Goal: Task Accomplishment & Management: Manage account settings

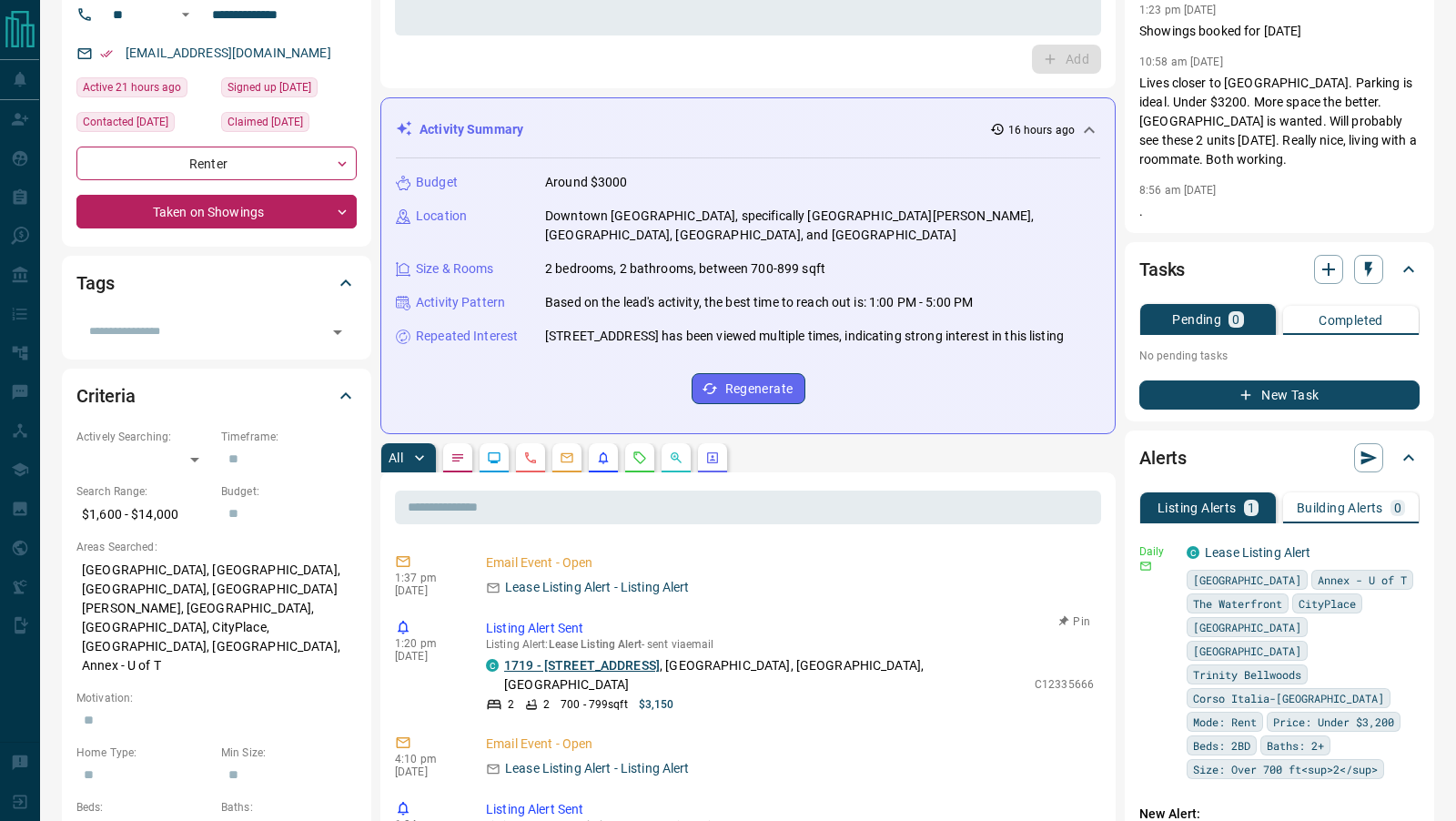
scroll to position [192, 0]
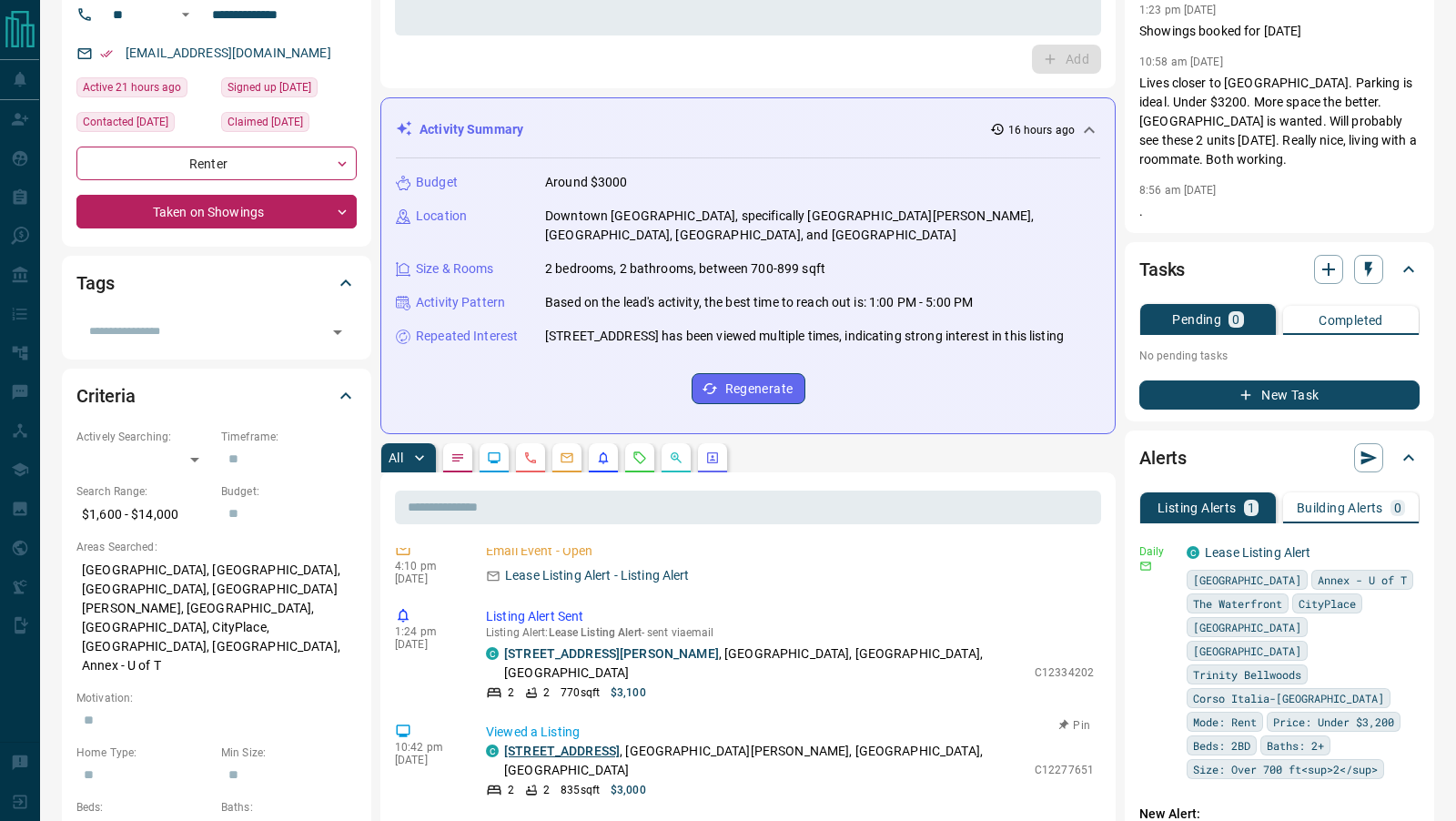
click at [549, 744] on link "[STREET_ADDRESS]" at bounding box center [562, 751] width 115 height 14
click at [1238, 545] on link "Lease Listing Alert" at bounding box center [1258, 552] width 107 height 14
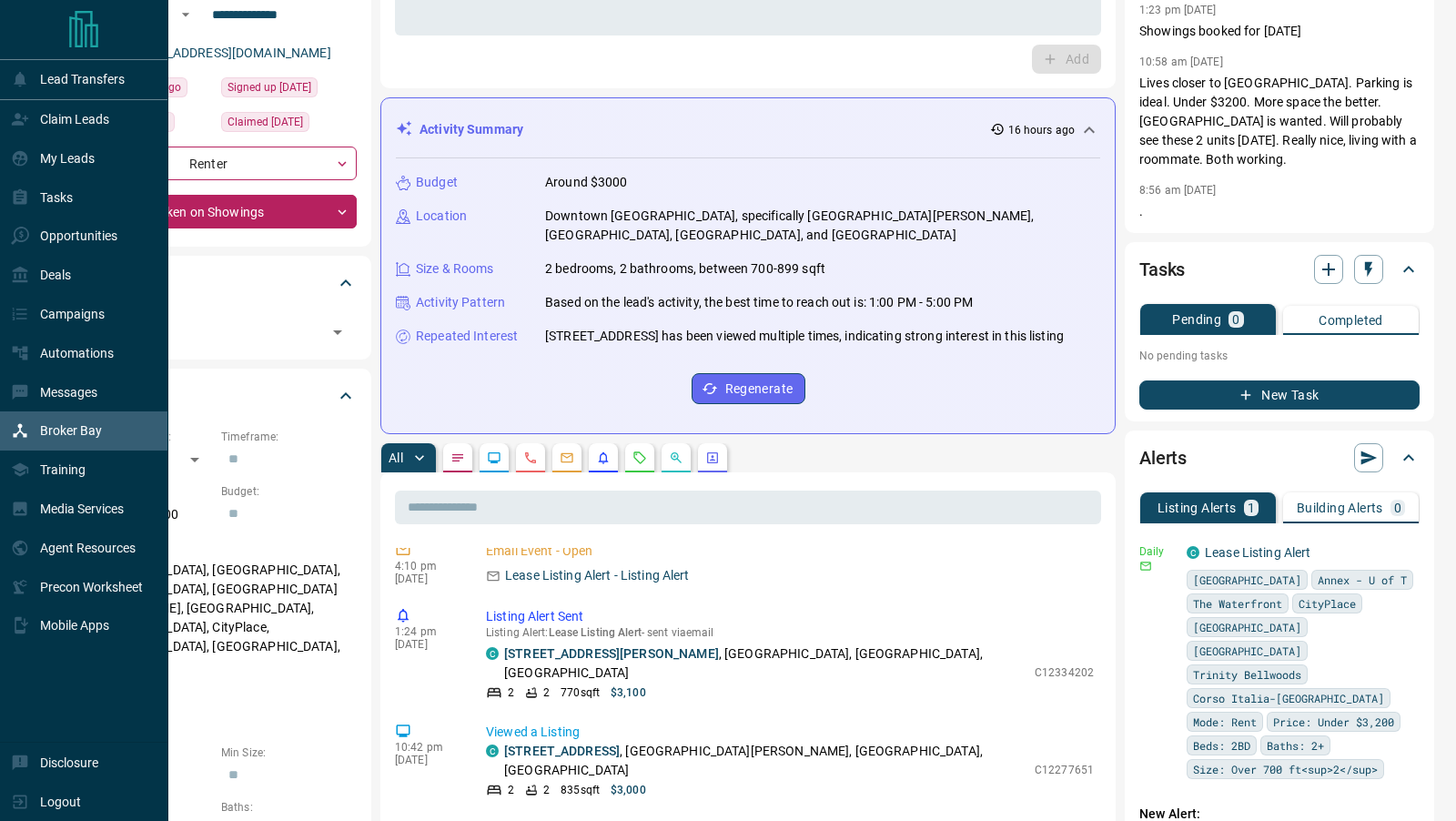
click at [51, 429] on p "Broker Bay" at bounding box center [71, 430] width 62 height 14
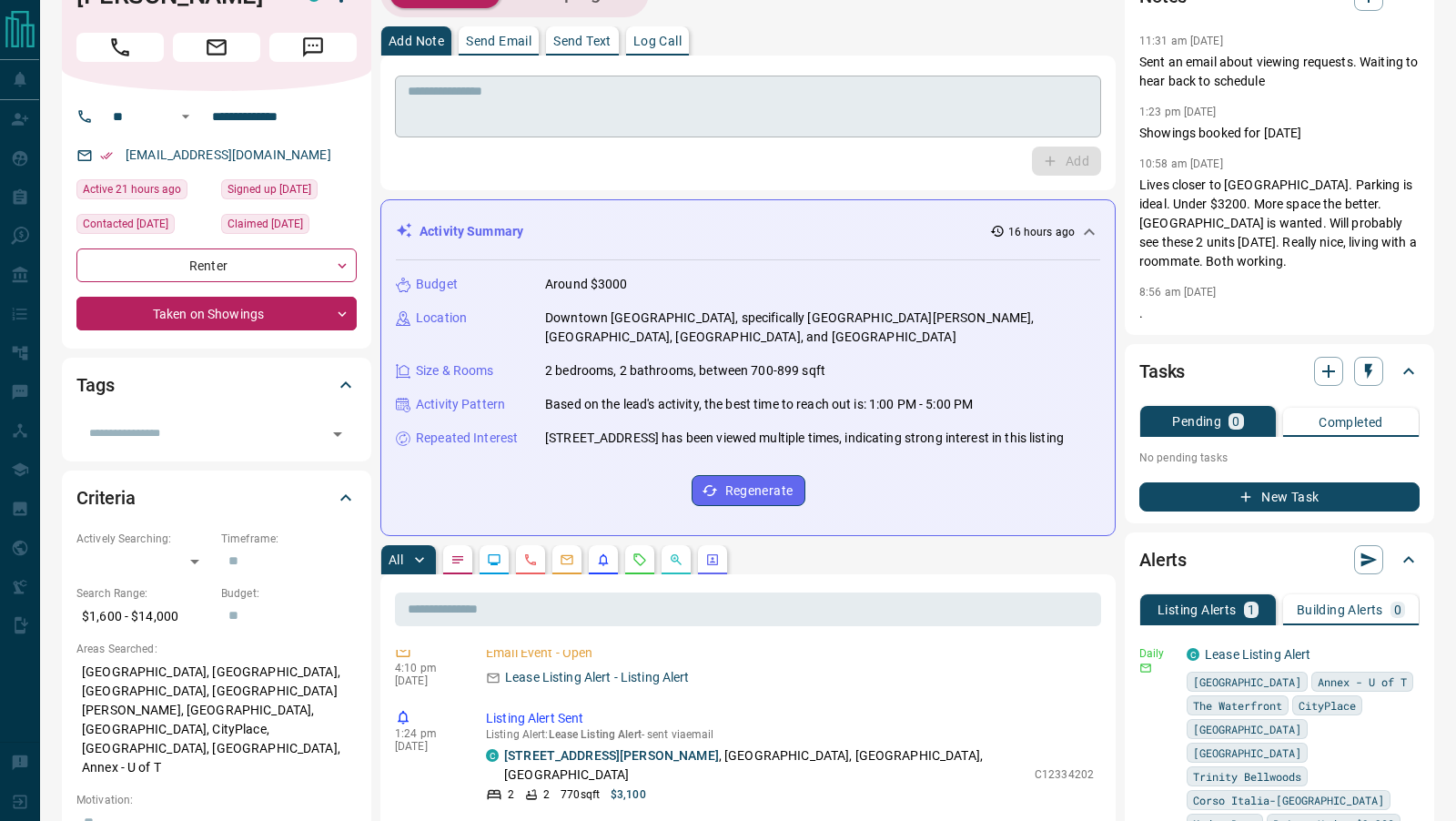
scroll to position [0, 0]
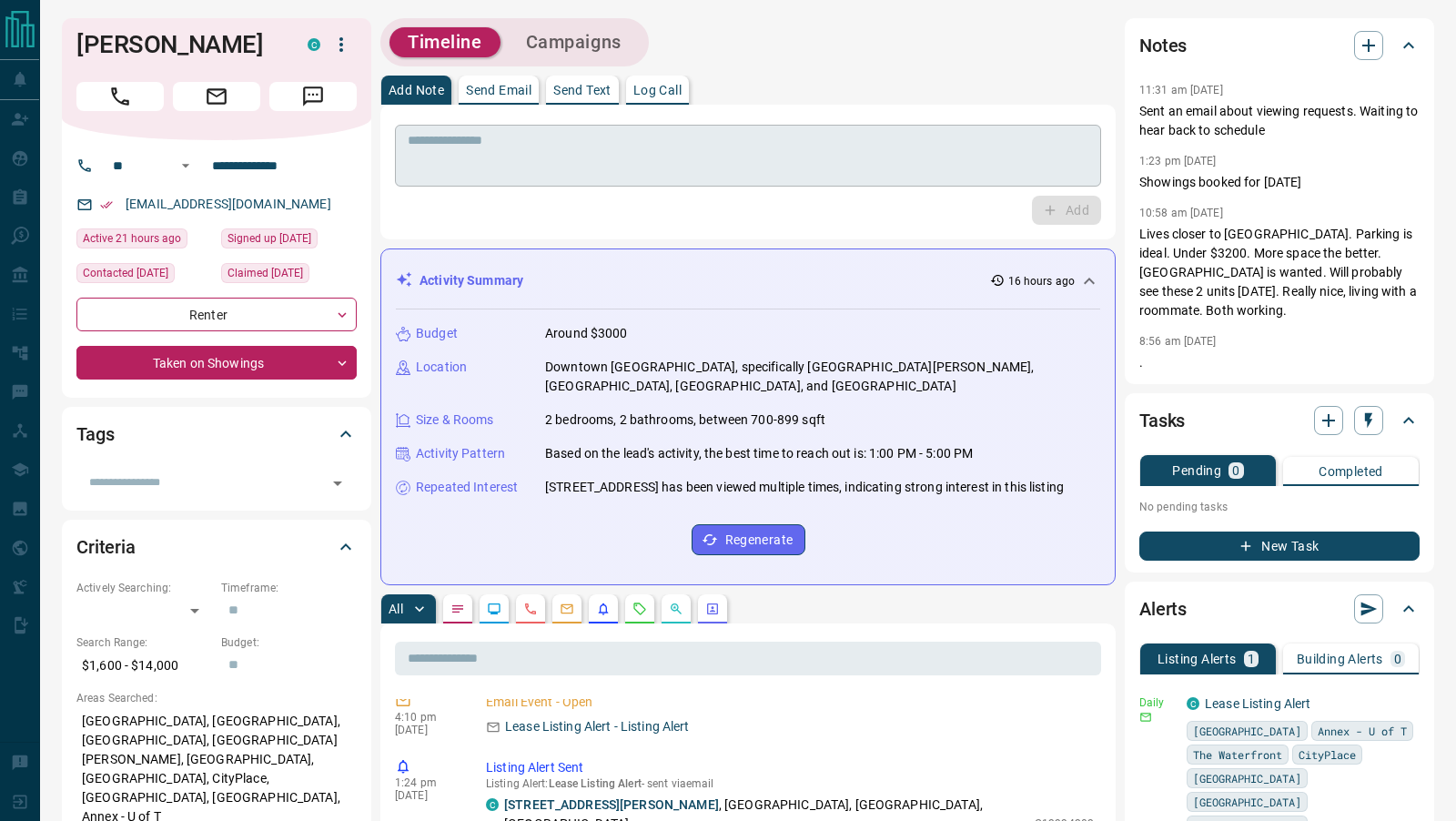
click at [454, 150] on textarea at bounding box center [748, 156] width 680 height 46
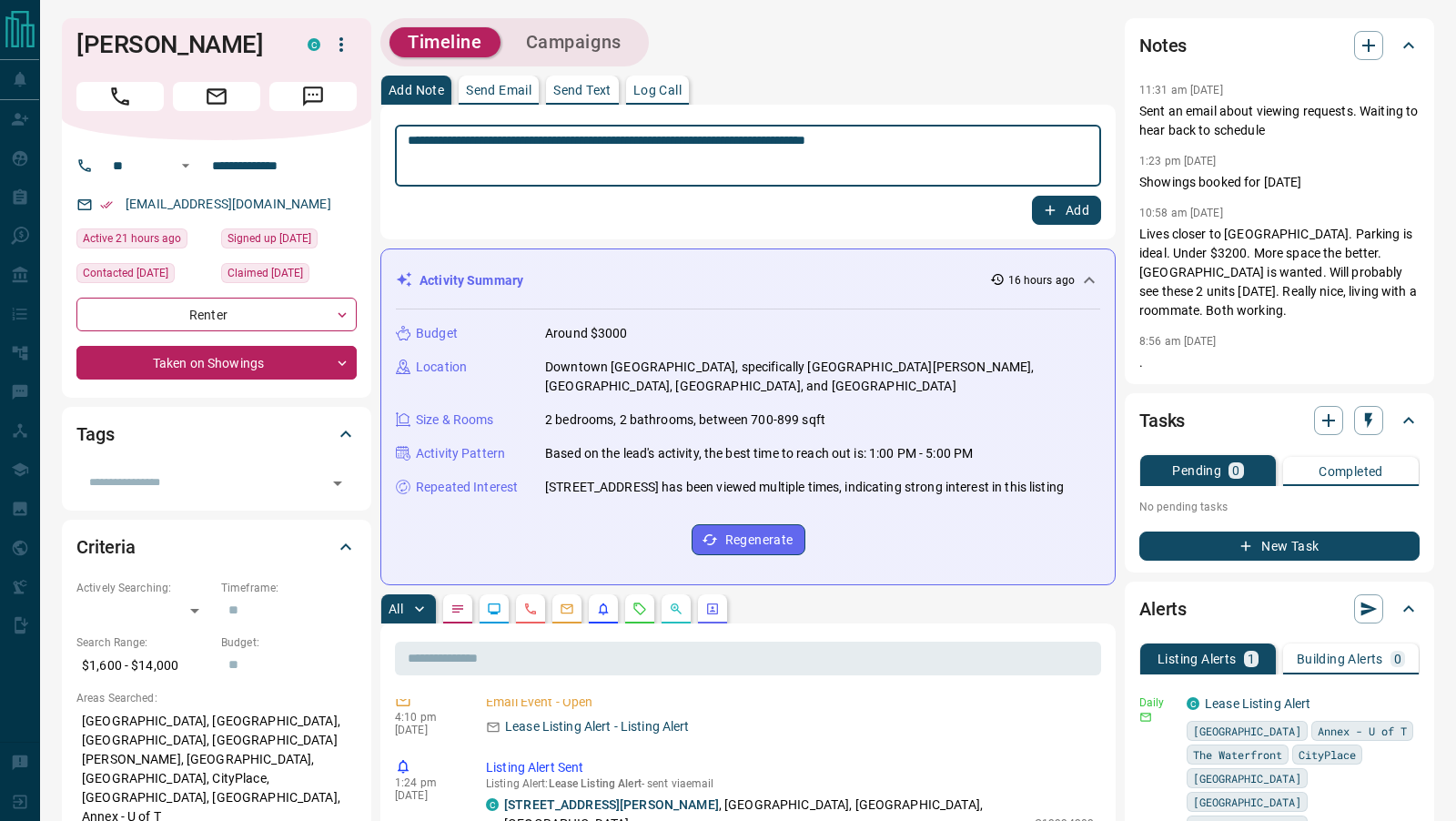
type textarea "**********"
click at [1049, 216] on icon "button" at bounding box center [1050, 210] width 16 height 16
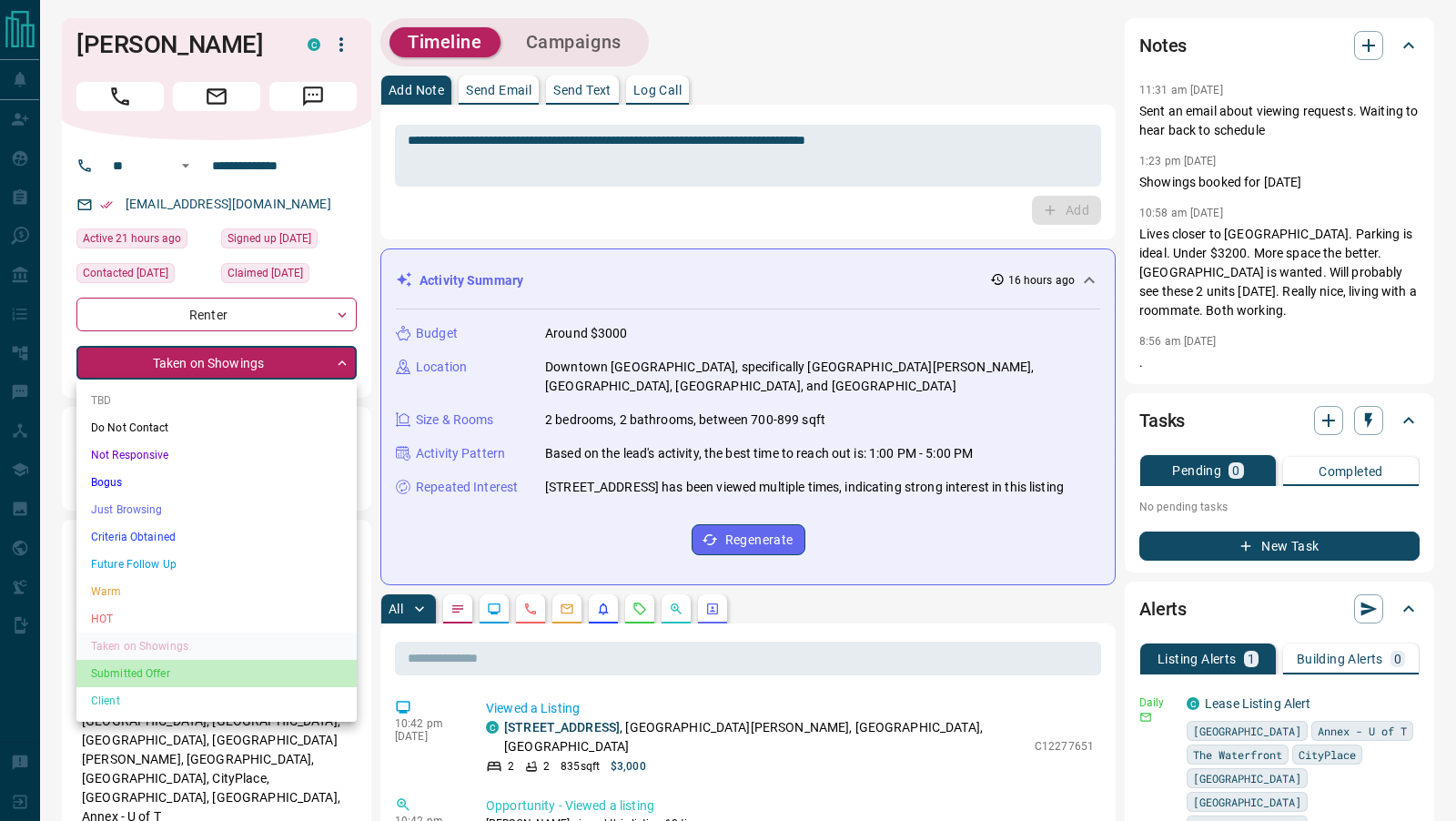
click at [134, 678] on li "Submitted Offer" at bounding box center [216, 674] width 280 height 27
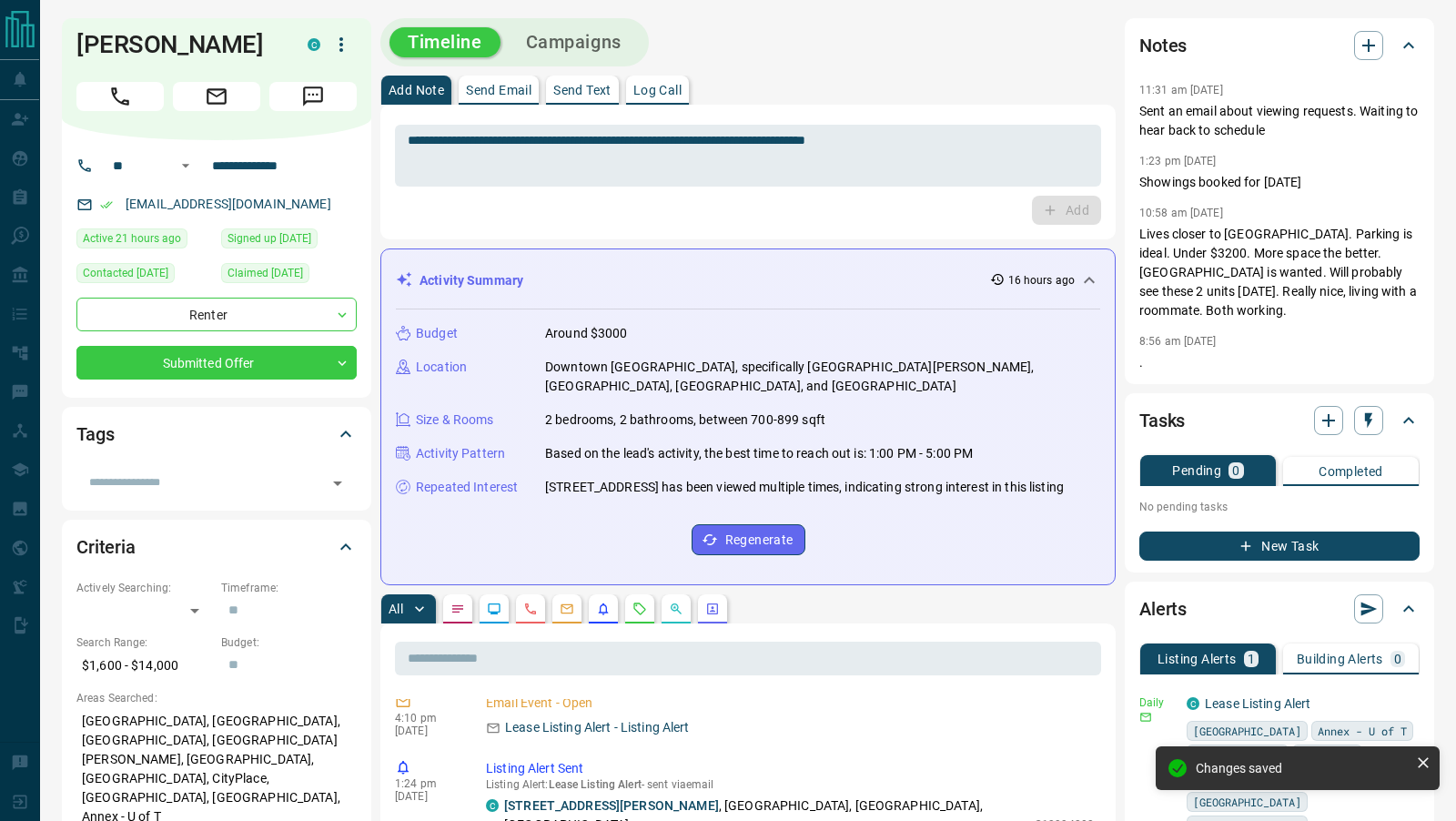
type input "*"
click at [1375, 423] on icon "button" at bounding box center [1368, 420] width 18 height 18
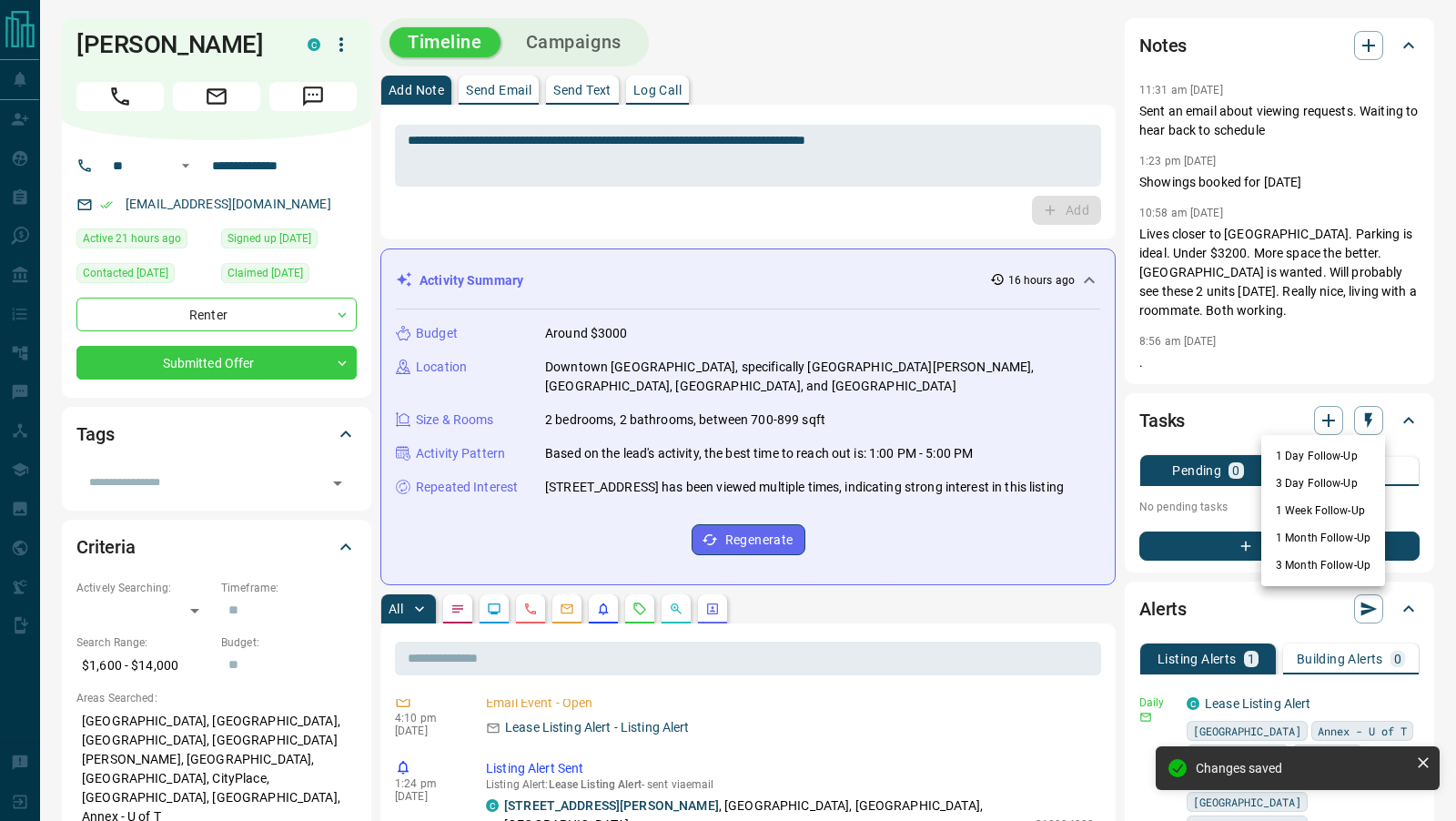
click at [1332, 477] on li "3 Day Follow-Up" at bounding box center [1323, 483] width 124 height 27
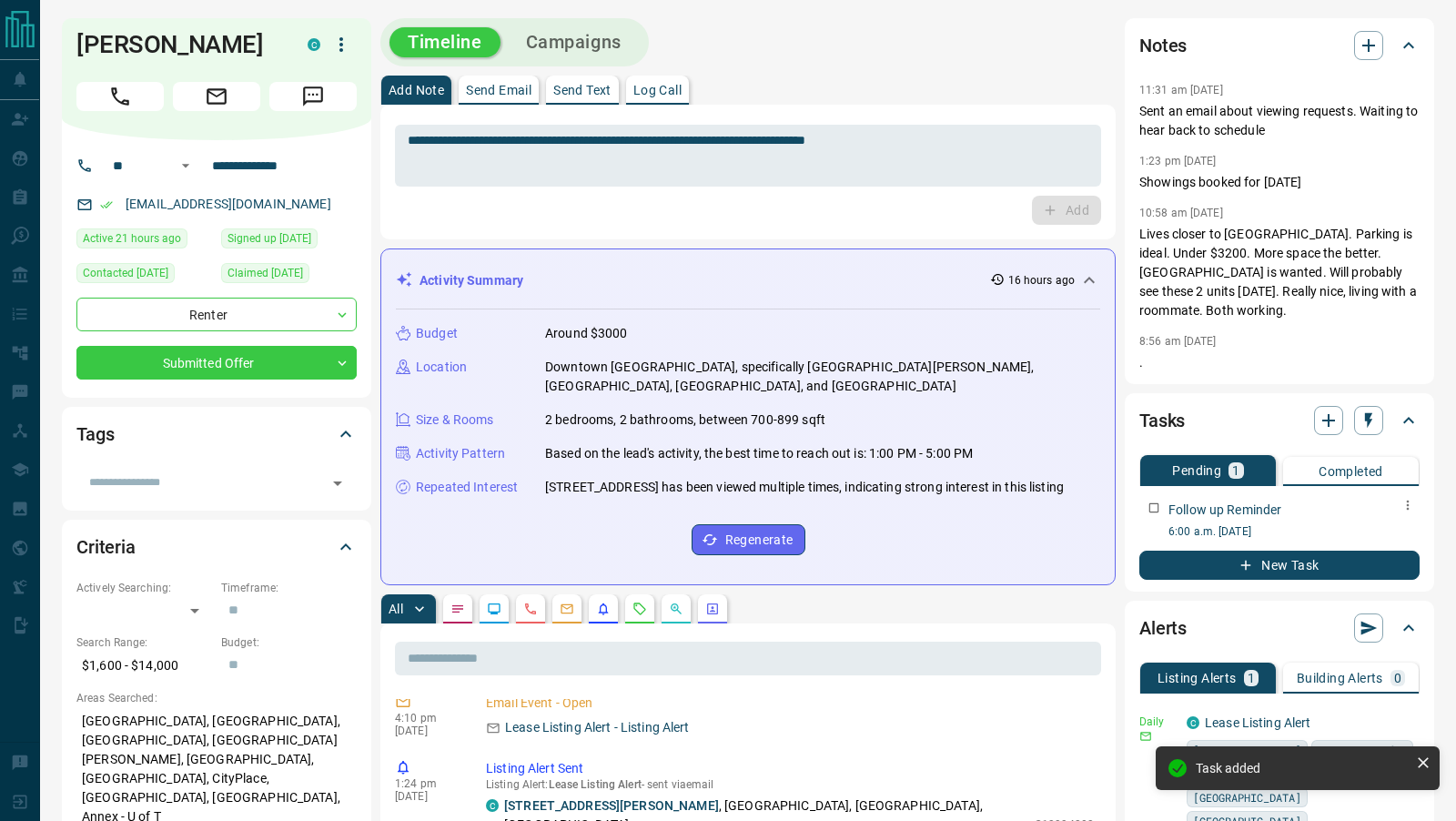
click at [1412, 505] on icon "button" at bounding box center [1407, 504] width 14 height 14
click at [1382, 532] on li "Edit" at bounding box center [1379, 539] width 80 height 27
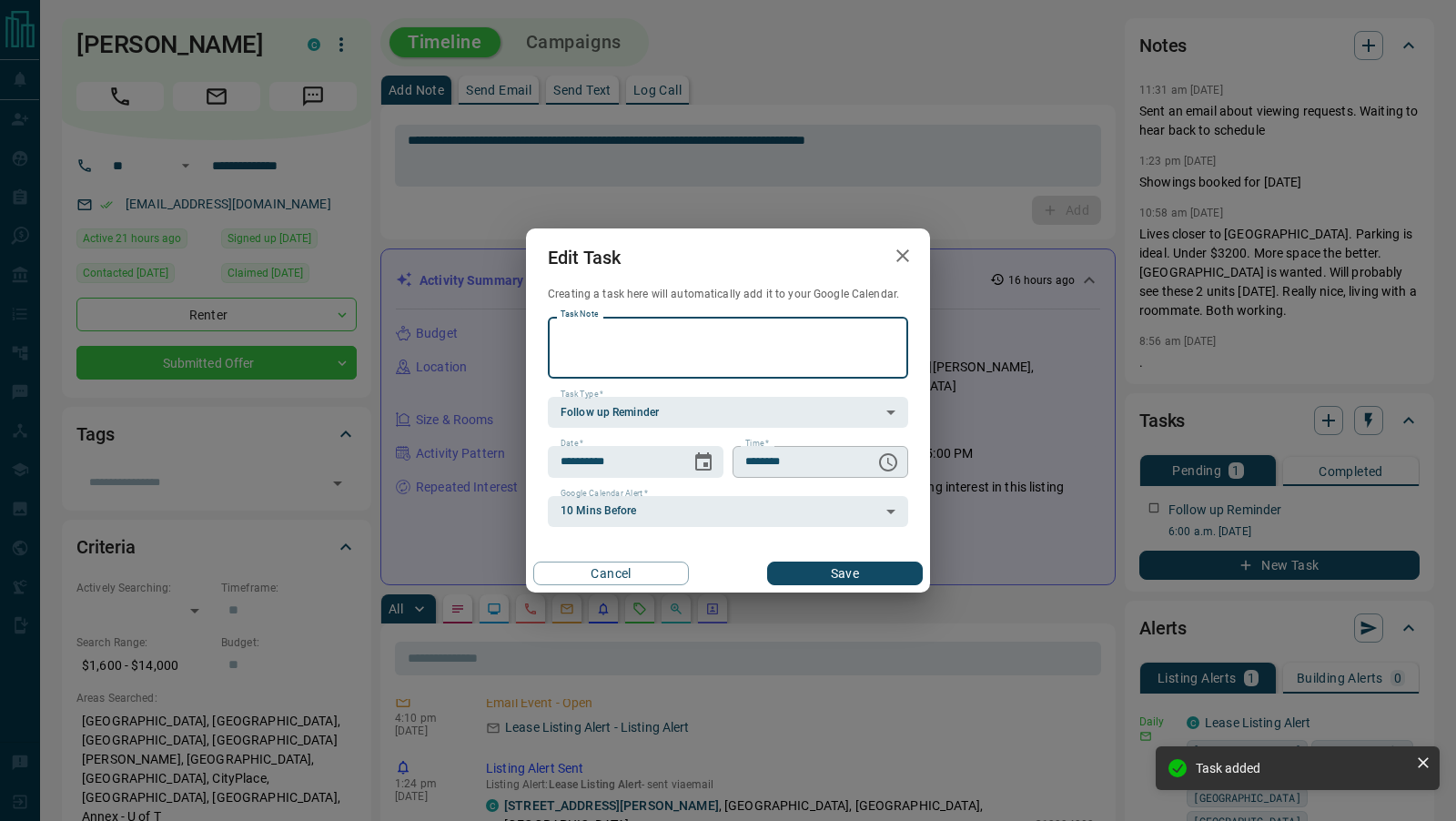
click at [888, 461] on icon "Choose time, selected time is 6:00 AM" at bounding box center [890, 462] width 6 height 9
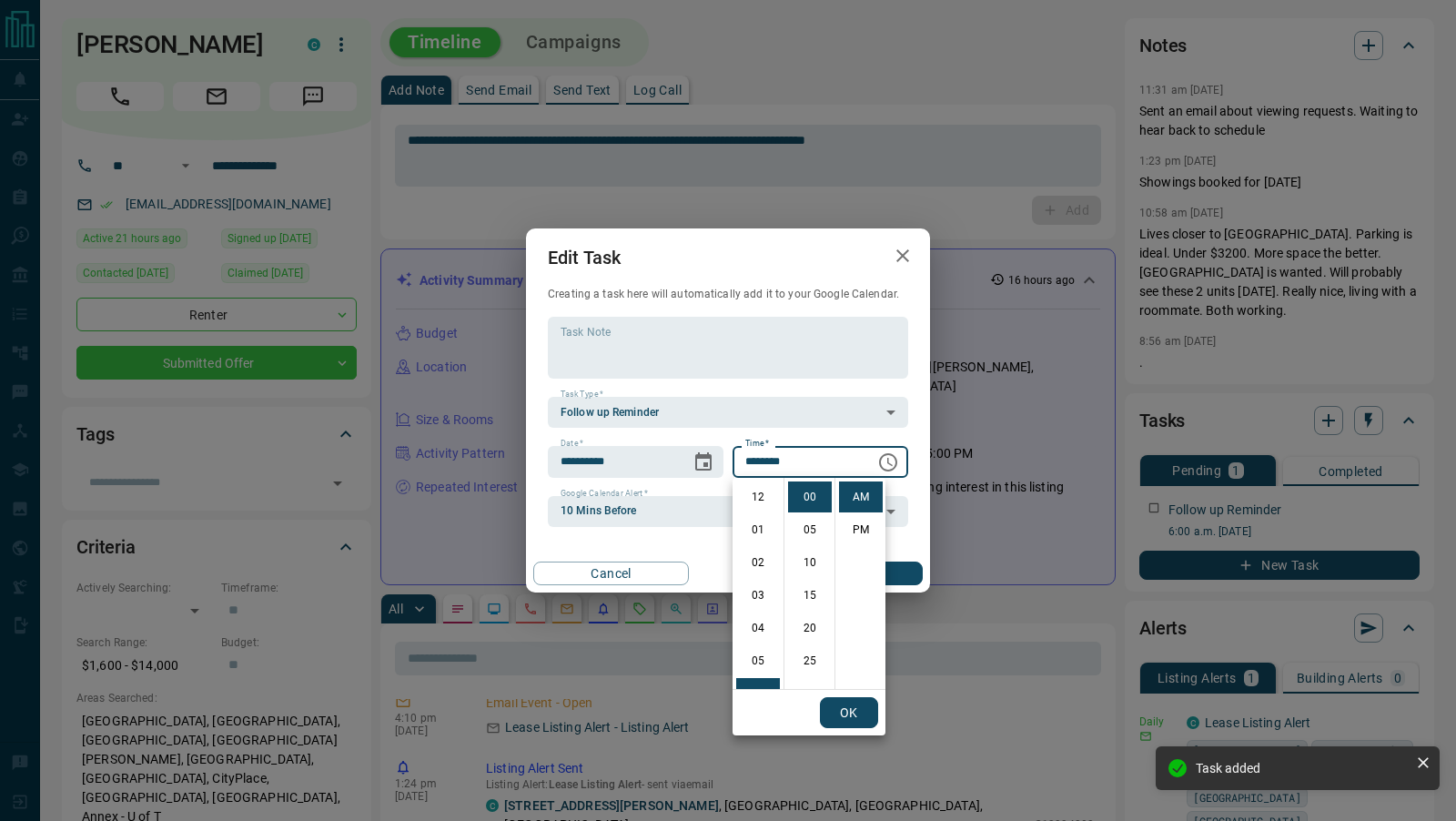
scroll to position [196, 0]
click at [763, 664] on li "11" at bounding box center [757, 660] width 43 height 31
type input "********"
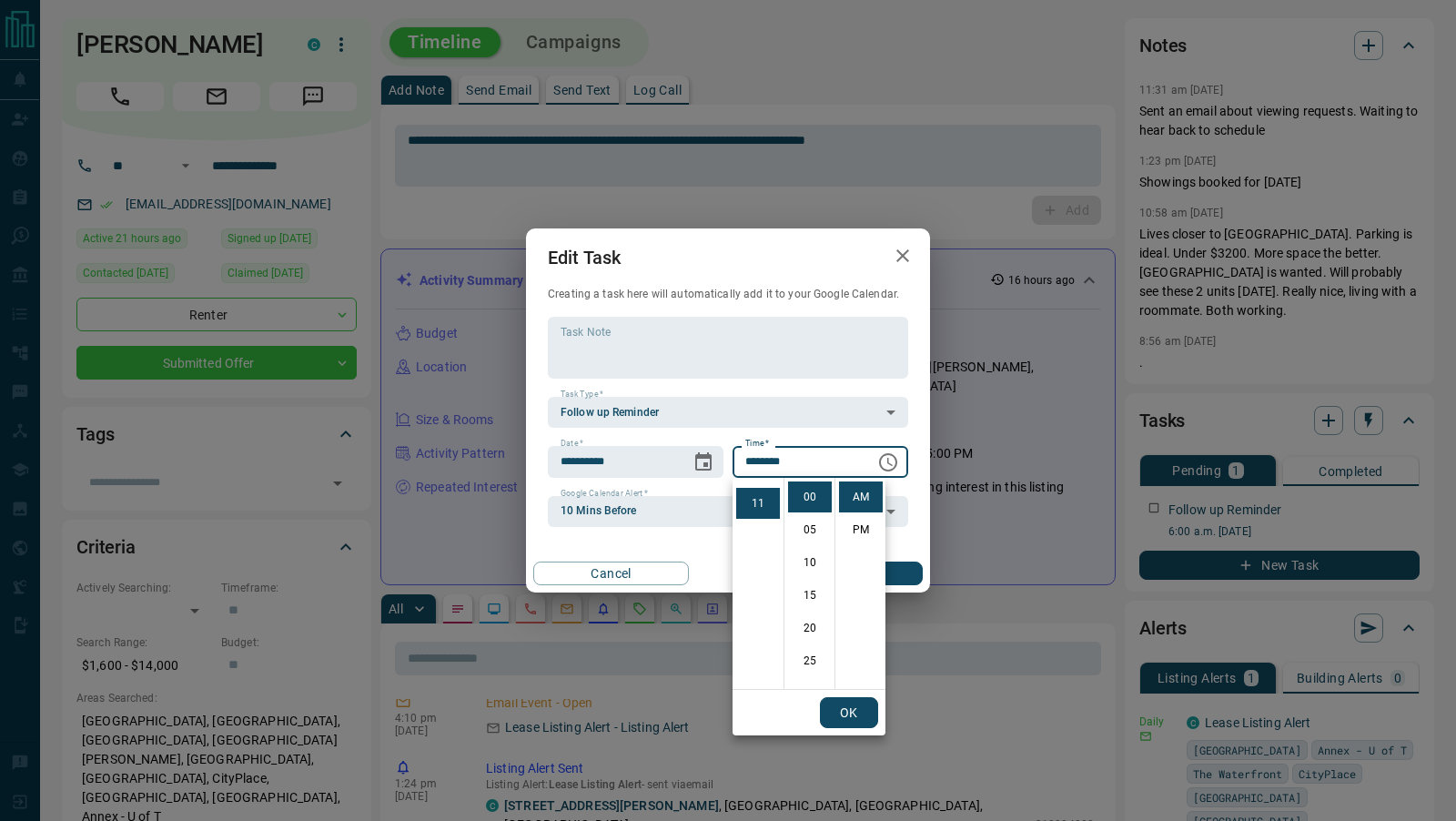
click at [859, 710] on button "OK" at bounding box center [849, 712] width 59 height 31
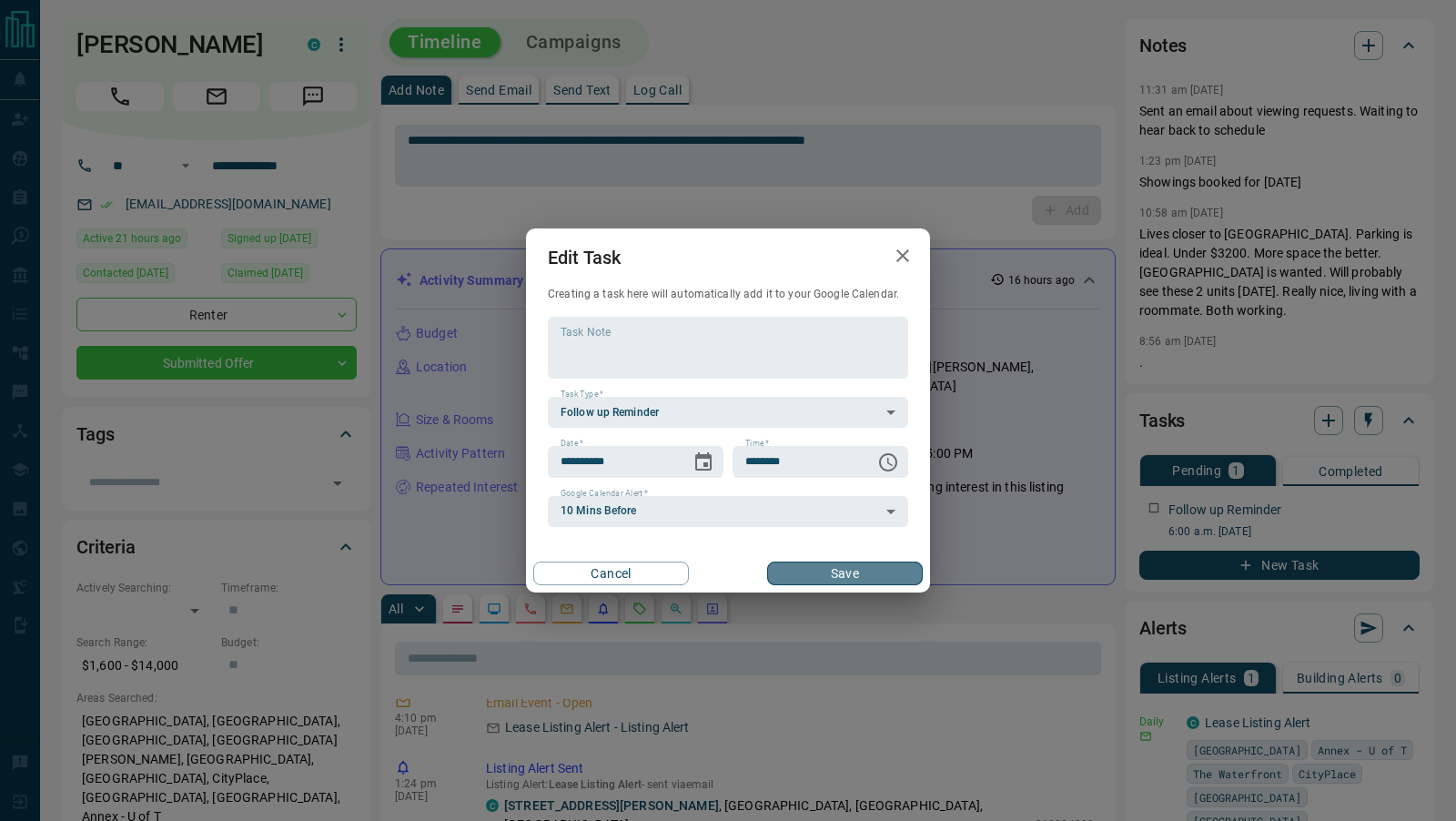
click at [860, 577] on button "Save" at bounding box center [845, 573] width 156 height 24
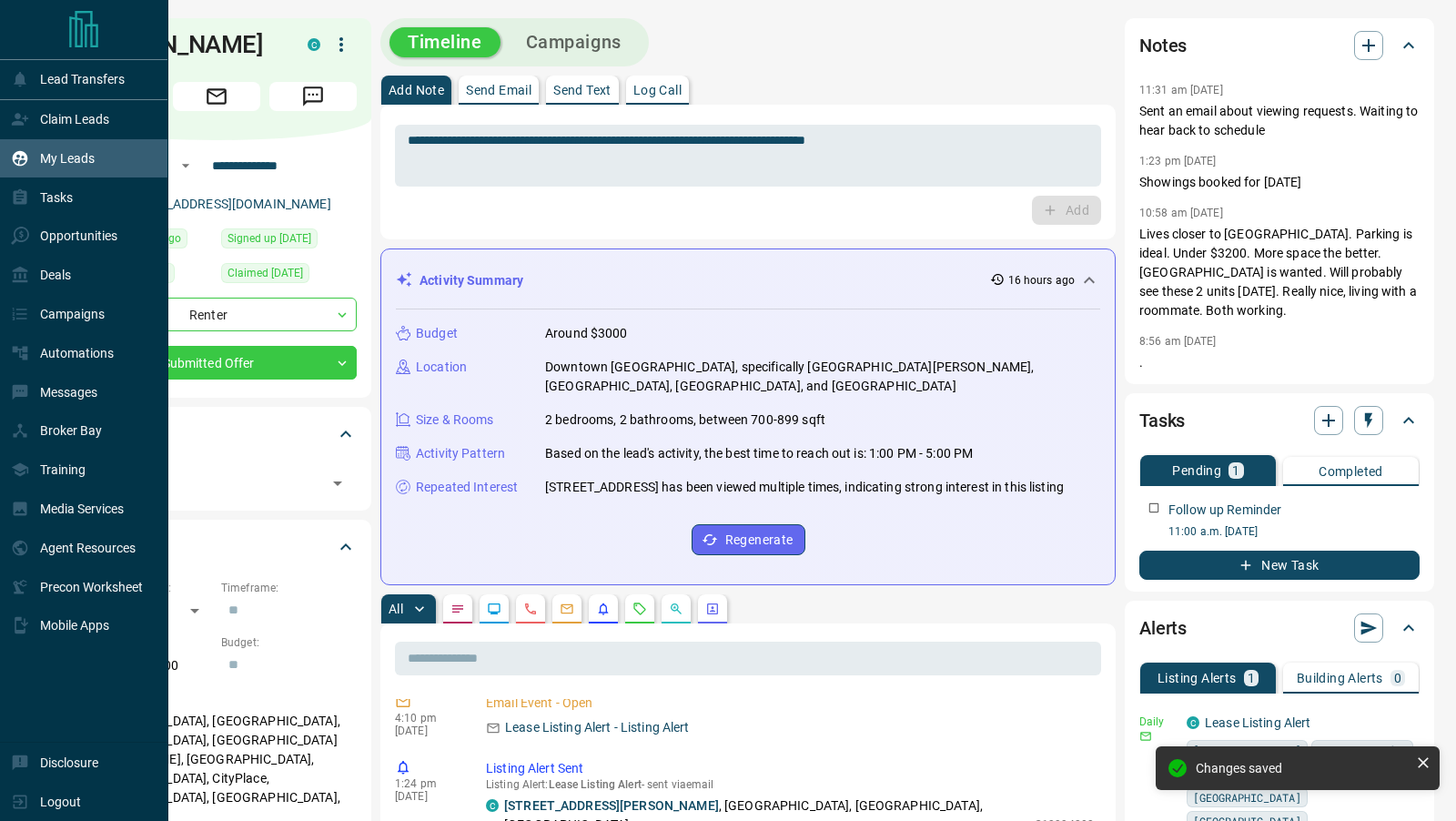
click at [57, 164] on p "My Leads" at bounding box center [67, 158] width 55 height 14
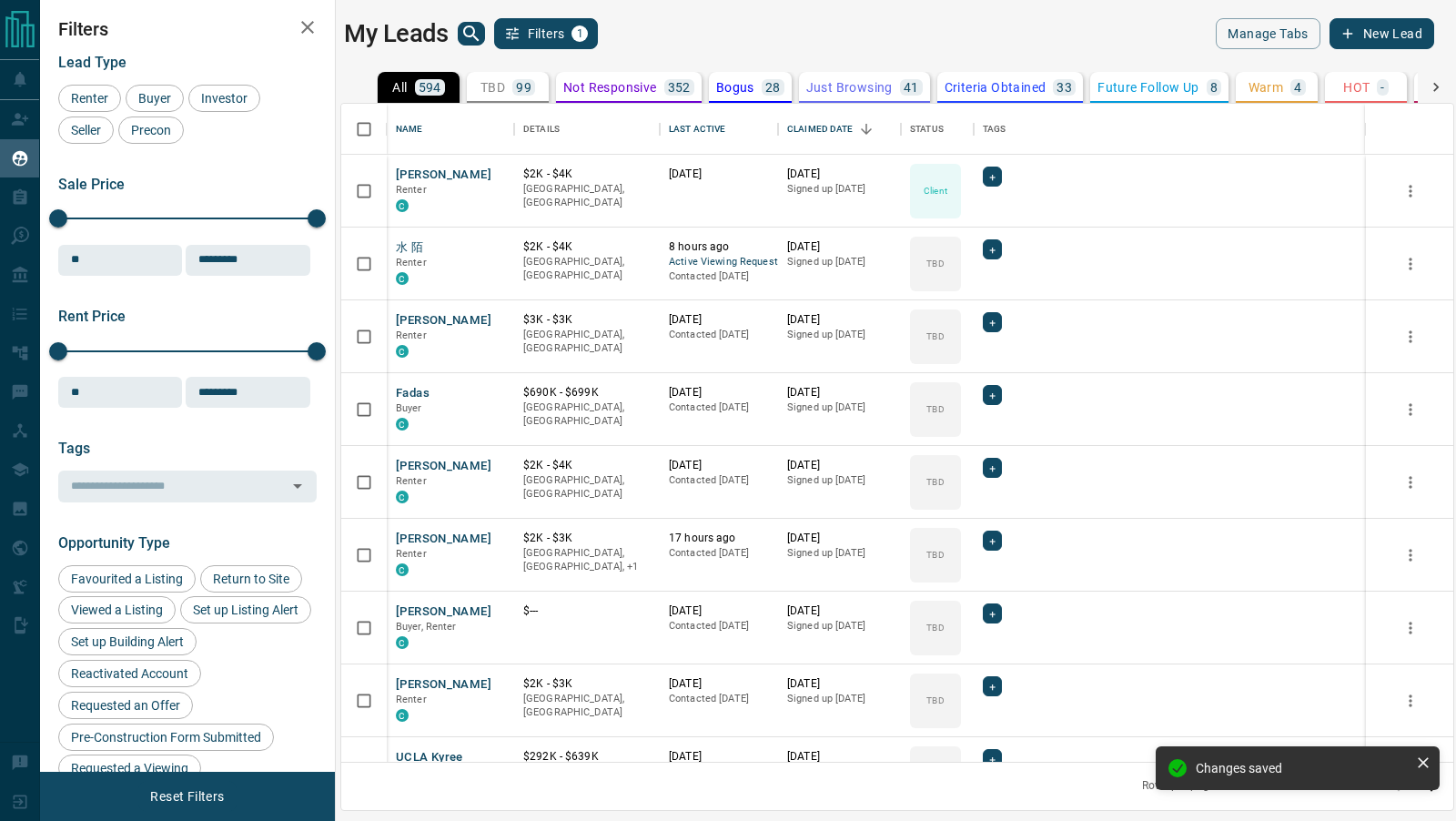
scroll to position [659, 1112]
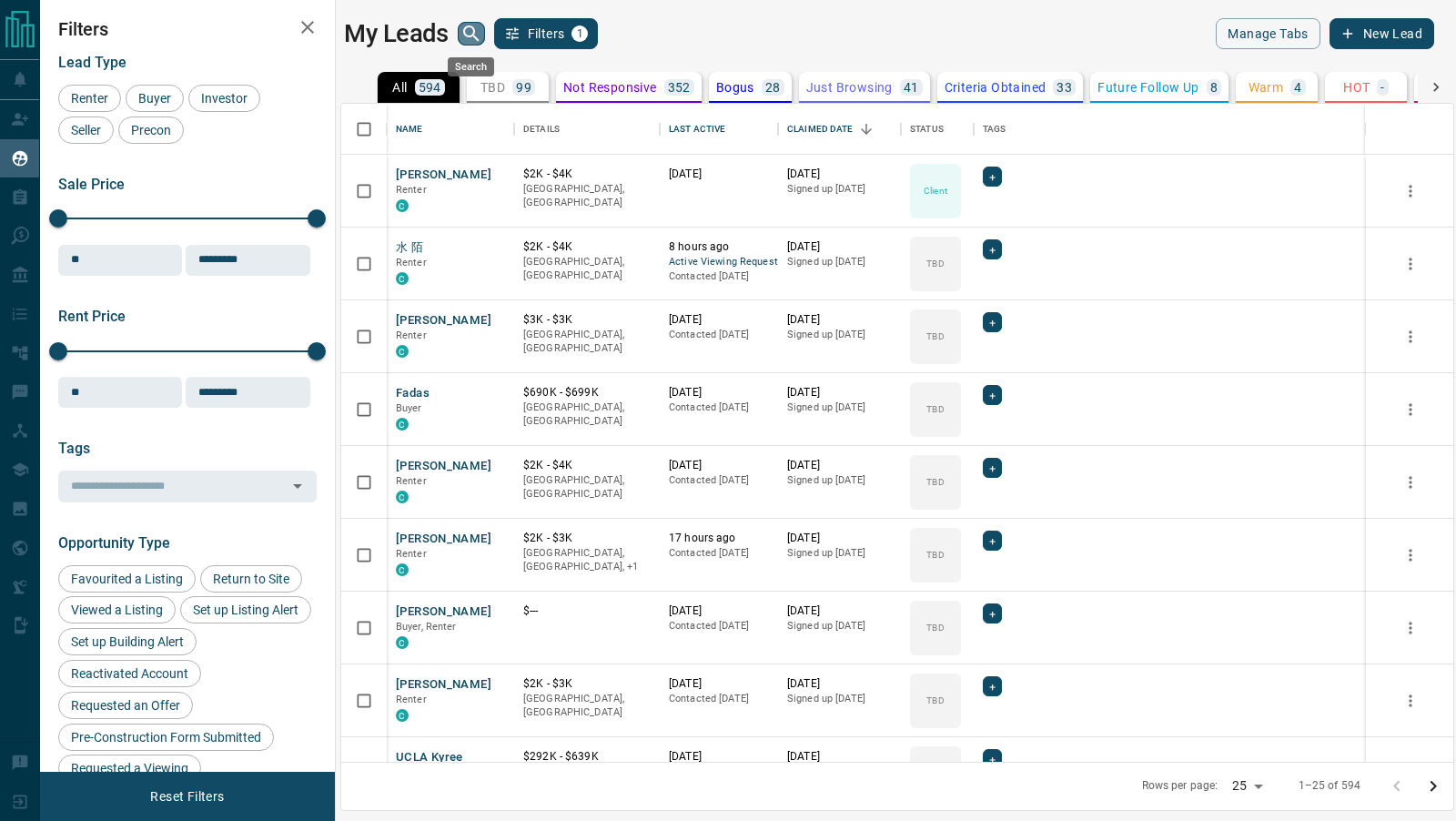
click at [468, 33] on icon "search button" at bounding box center [471, 34] width 22 height 22
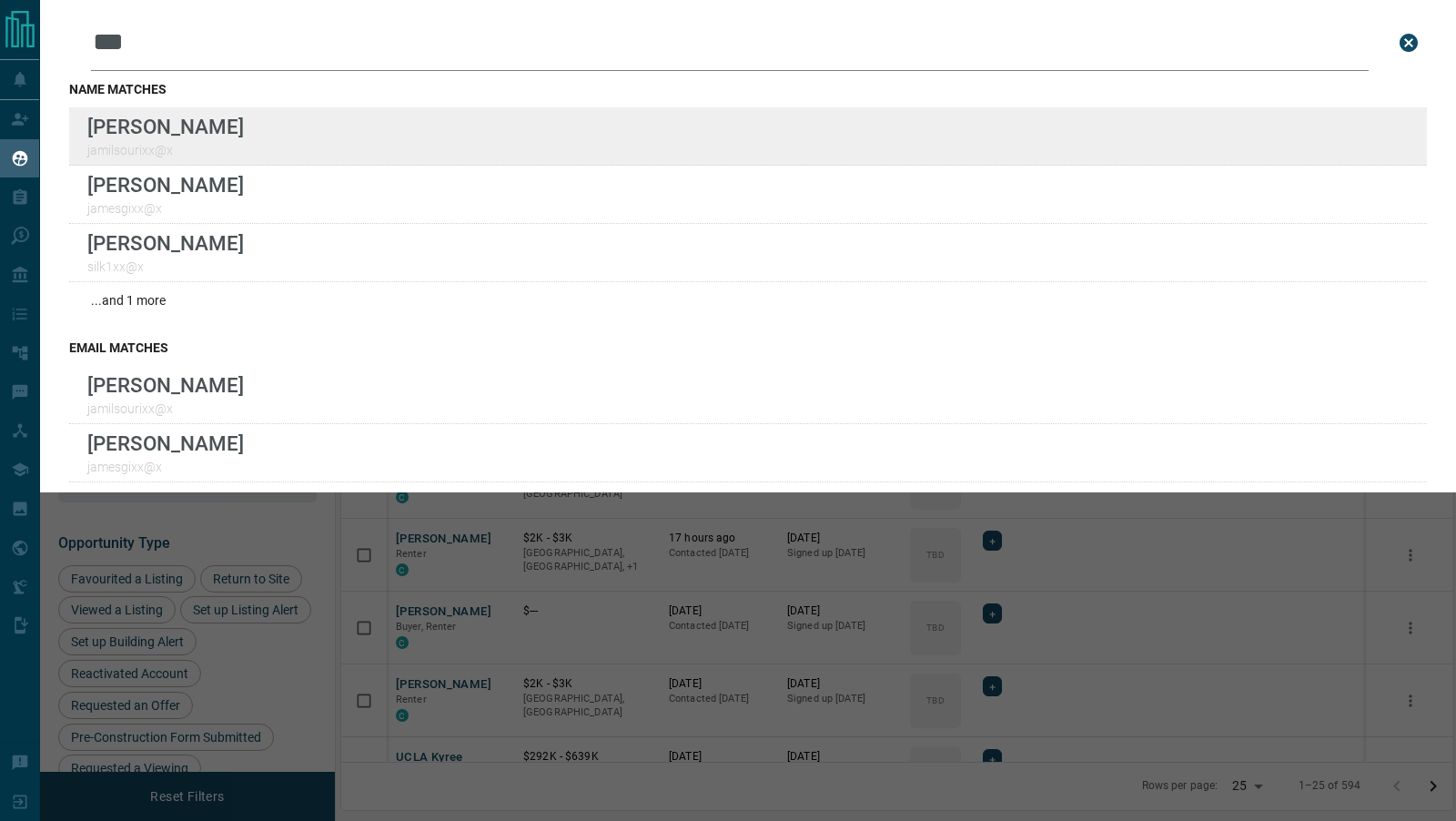
type input "***"
click at [0, 0] on div "Lead Transfers Claim Leads My Leads Tasks Opportunities Deals Campaigns Automat…" at bounding box center [728, 398] width 1456 height 798
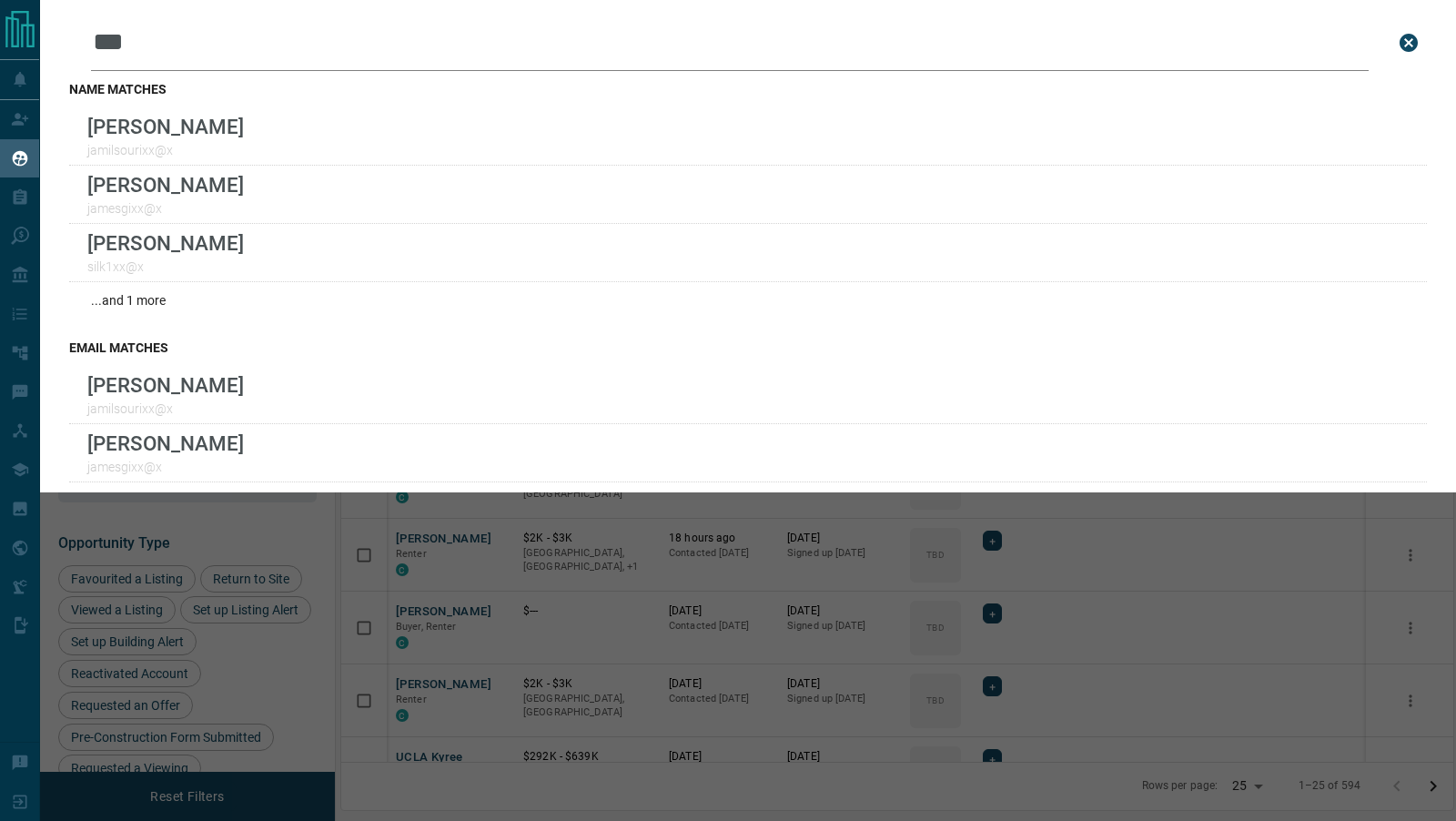
click at [276, 527] on div "Leads Search Bar *** Search for a lead by name, email, phone, or id name matche…" at bounding box center [768, 410] width 1456 height 821
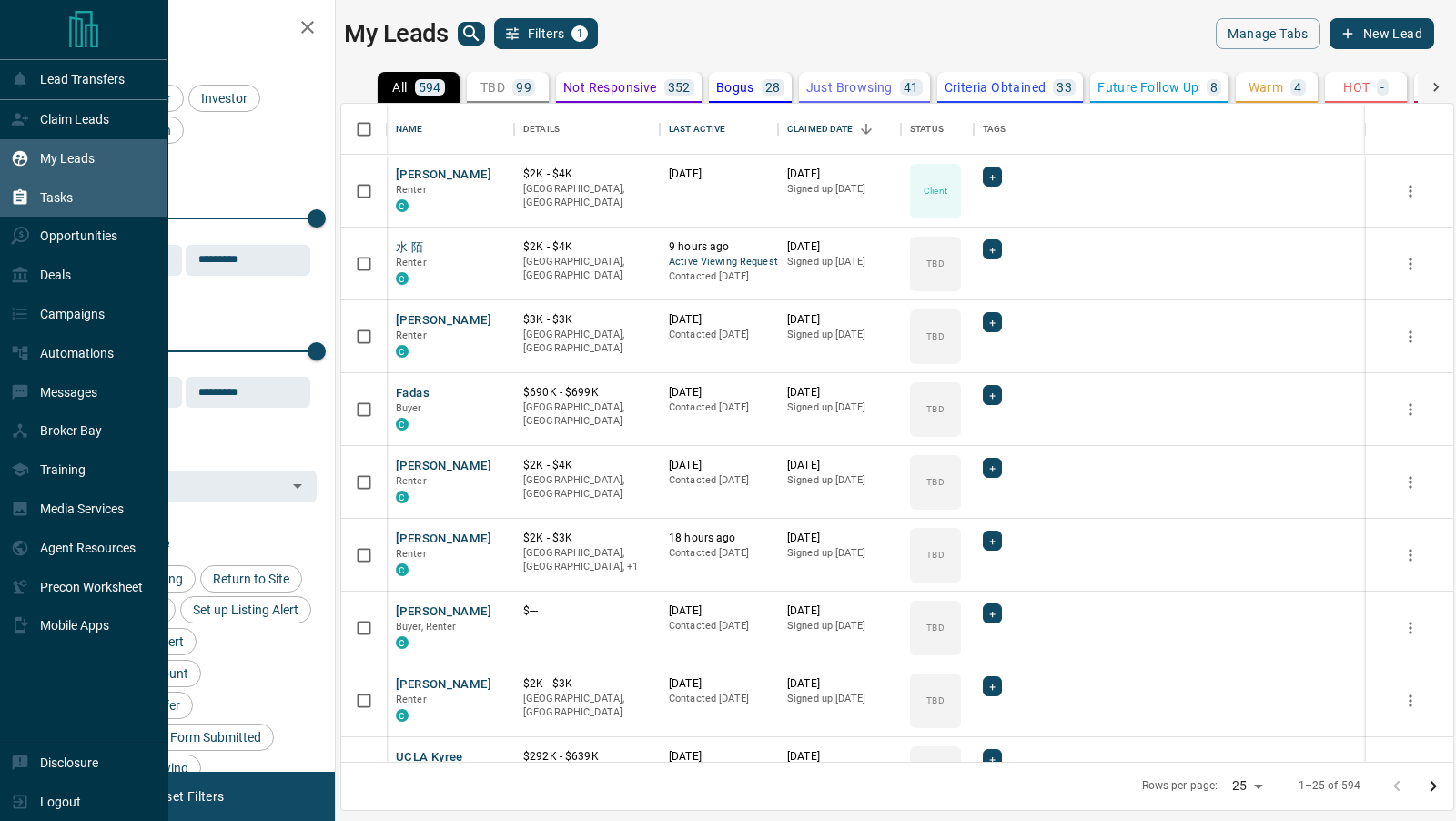
click at [83, 193] on div "Tasks" at bounding box center [84, 196] width 168 height 39
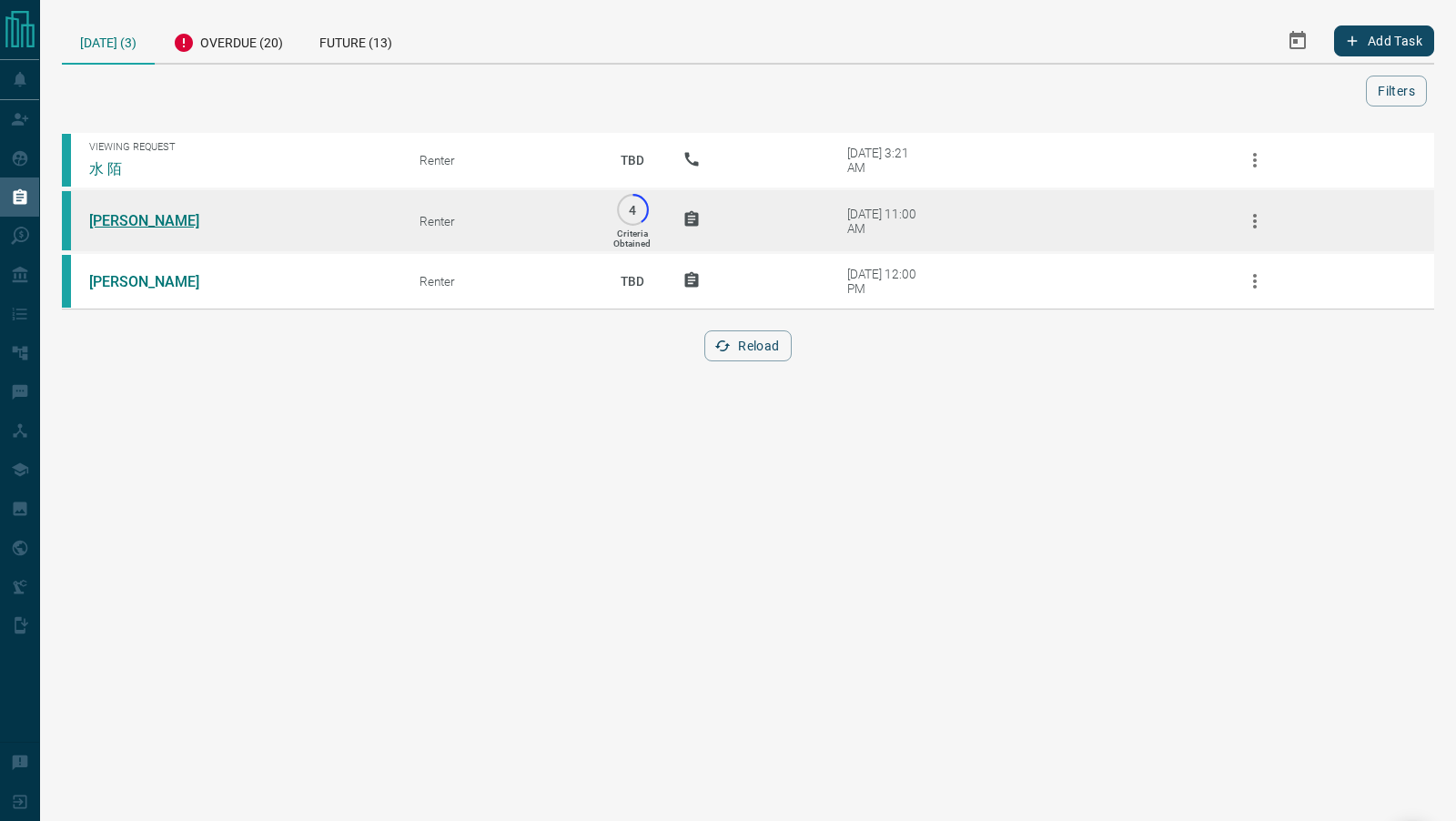
click at [165, 214] on link "[PERSON_NAME]" at bounding box center [158, 220] width 137 height 17
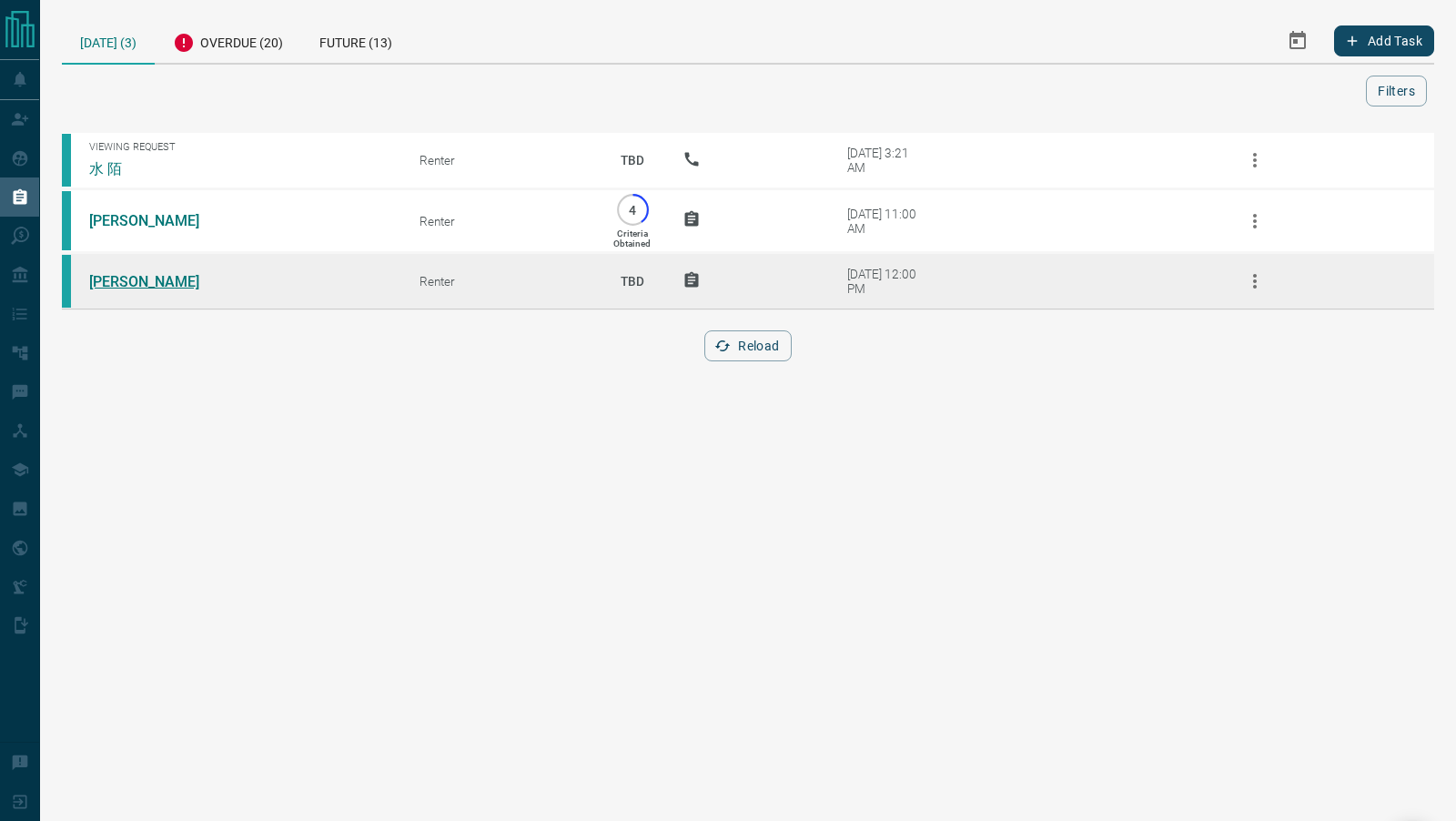
click at [147, 283] on link "[PERSON_NAME]" at bounding box center [158, 282] width 137 height 17
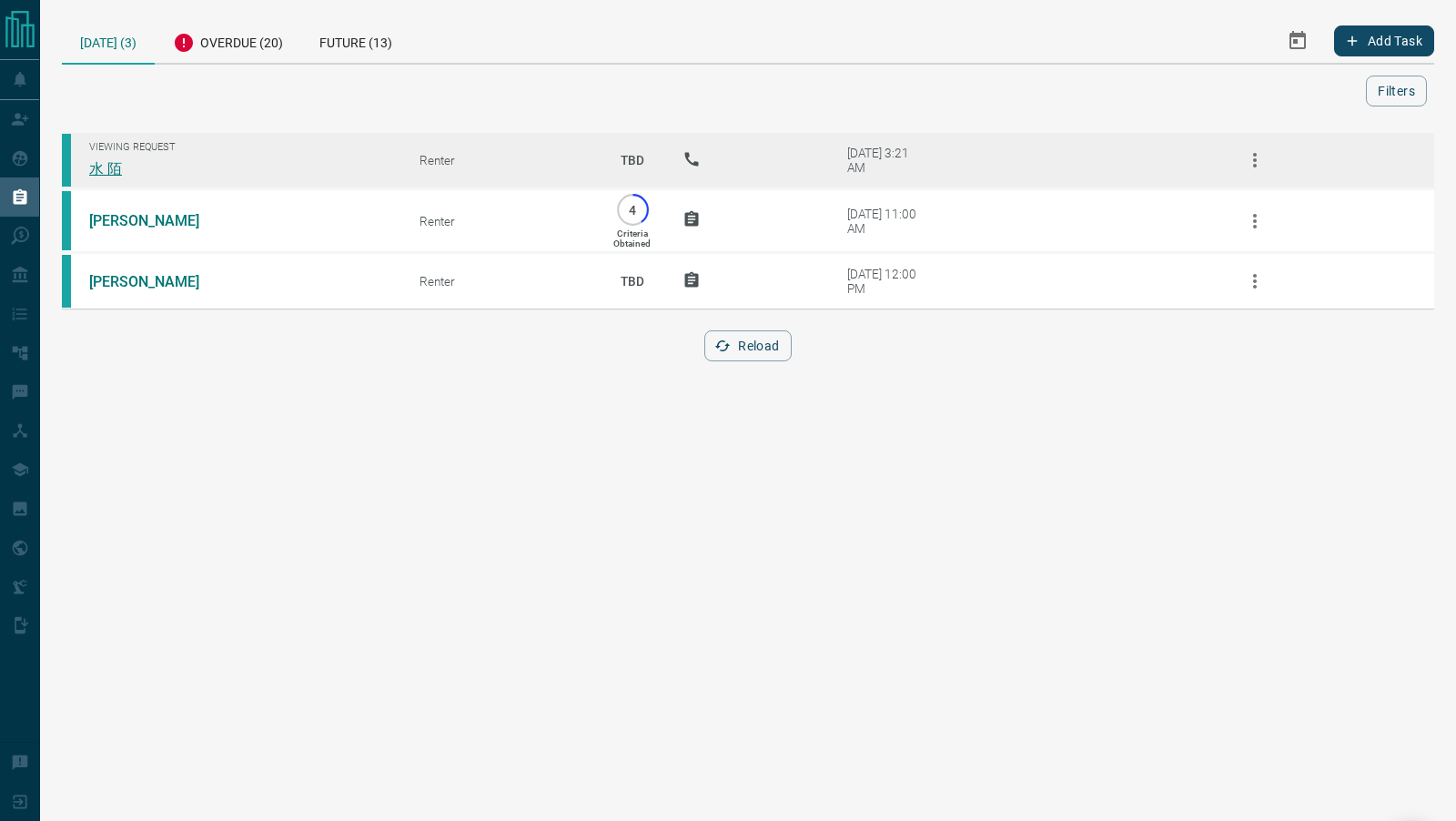
click at [112, 169] on link "水 陌" at bounding box center [158, 169] width 137 height 19
